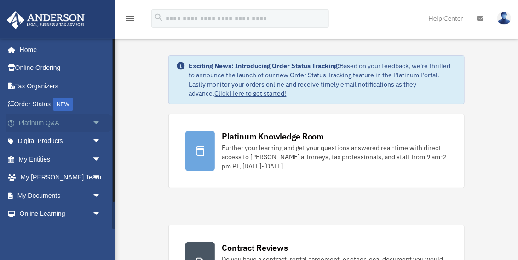
click at [94, 121] on span "arrow_drop_down" at bounding box center [101, 123] width 18 height 19
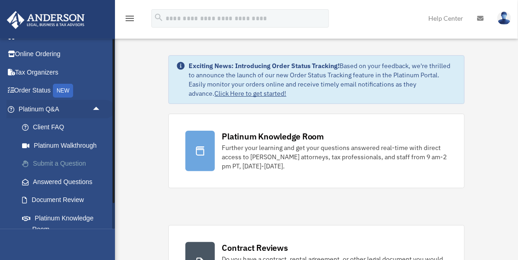
scroll to position [14, 0]
click at [54, 179] on link "Answered Questions" at bounding box center [64, 181] width 102 height 18
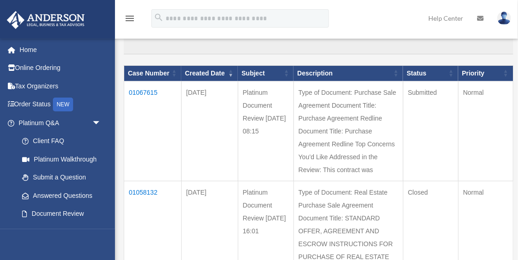
scroll to position [83, 0]
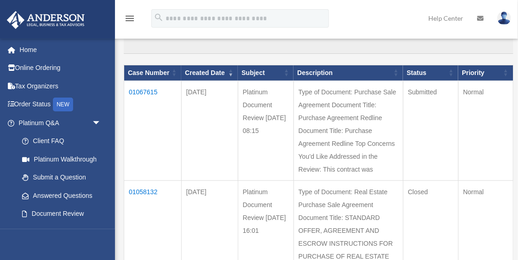
click at [144, 88] on td "01067615" at bounding box center [152, 130] width 57 height 100
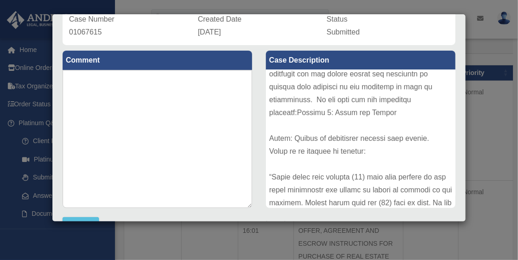
scroll to position [143, 0]
